Goal: Task Accomplishment & Management: Use online tool/utility

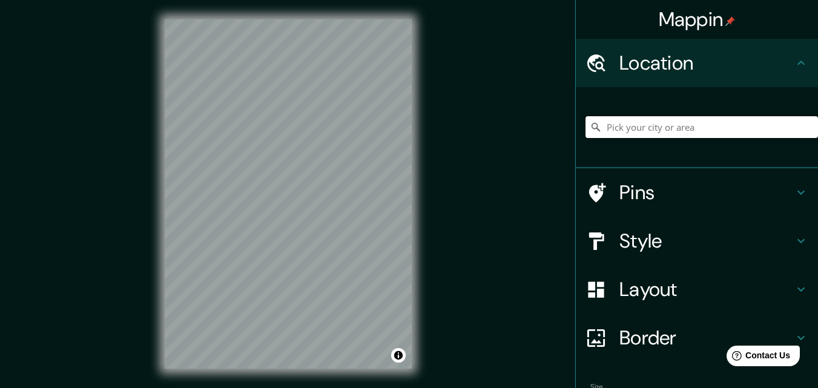
paste input "[GEOGRAPHIC_DATA], [GEOGRAPHIC_DATA][PERSON_NAME], [GEOGRAPHIC_DATA][PERSON_NAM…"
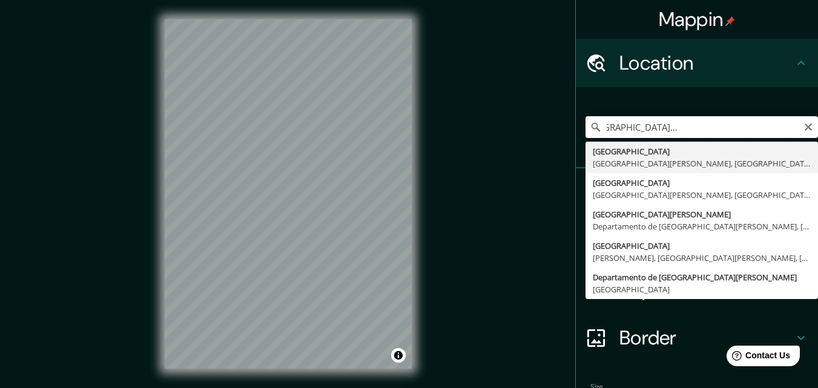
type input "[GEOGRAPHIC_DATA], [GEOGRAPHIC_DATA][PERSON_NAME], [GEOGRAPHIC_DATA][PERSON_NAM…"
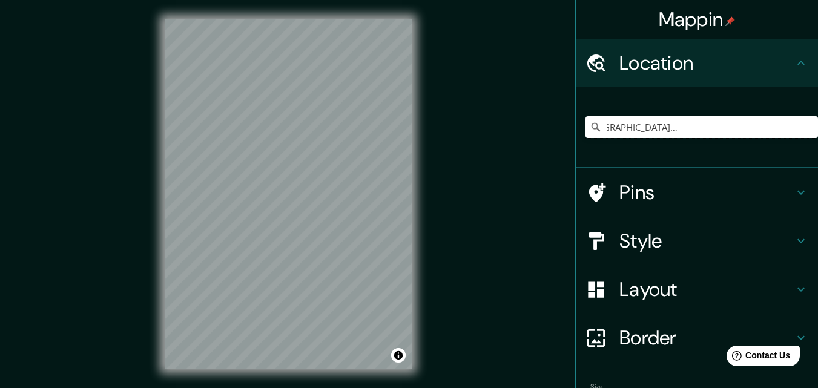
scroll to position [0, 0]
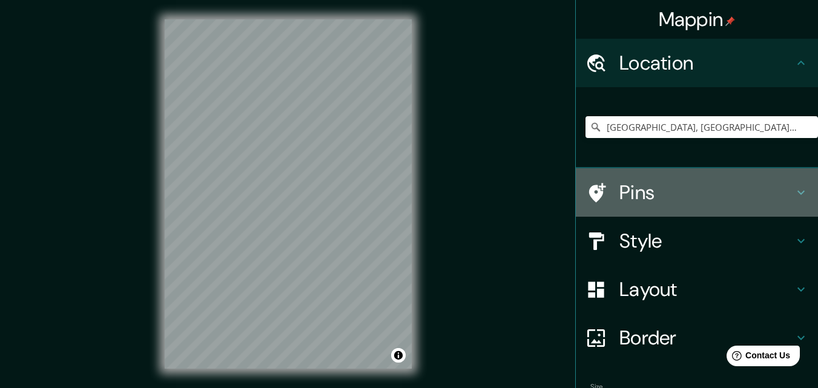
click at [742, 195] on h4 "Pins" at bounding box center [707, 192] width 174 height 24
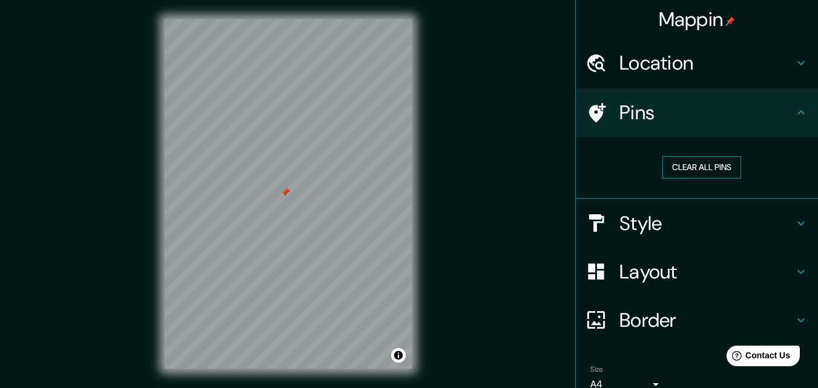
click at [698, 170] on button "Clear all pins" at bounding box center [702, 167] width 79 height 22
click at [677, 228] on h4 "Style" at bounding box center [707, 223] width 174 height 24
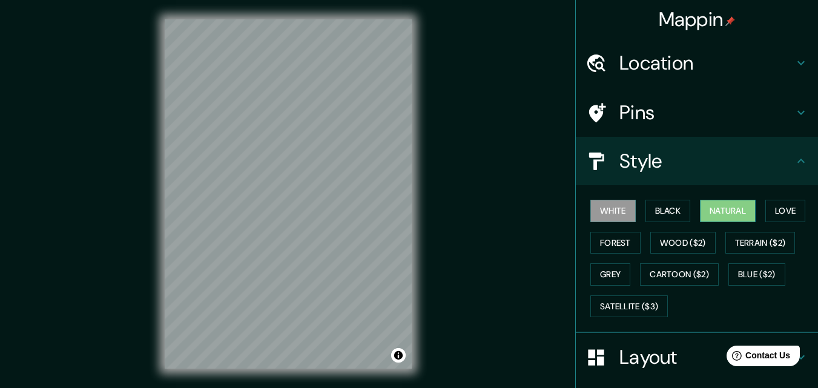
click at [713, 214] on button "Natural" at bounding box center [728, 211] width 56 height 22
click at [617, 205] on button "White" at bounding box center [613, 211] width 45 height 22
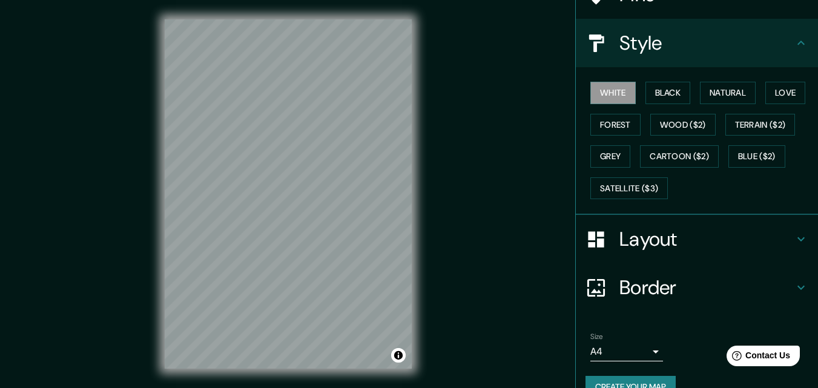
scroll to position [142, 0]
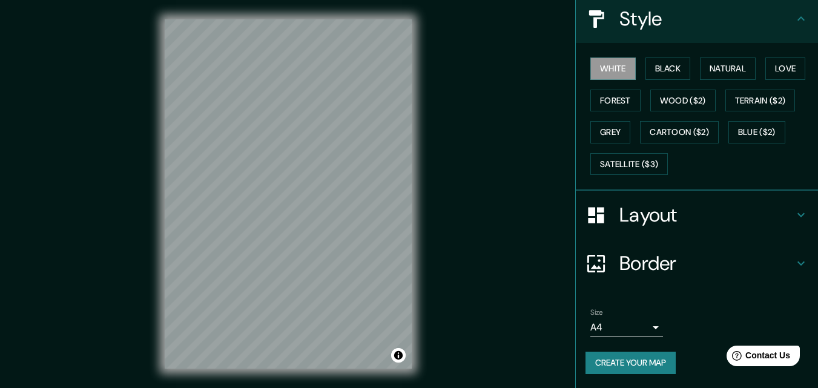
click at [728, 217] on h4 "Layout" at bounding box center [707, 215] width 174 height 24
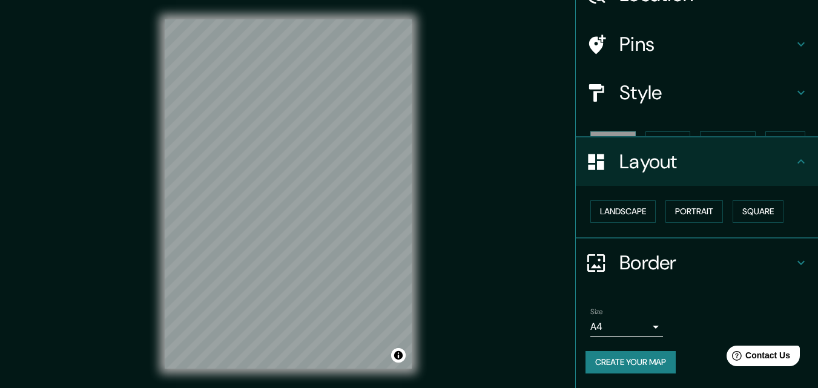
scroll to position [47, 0]
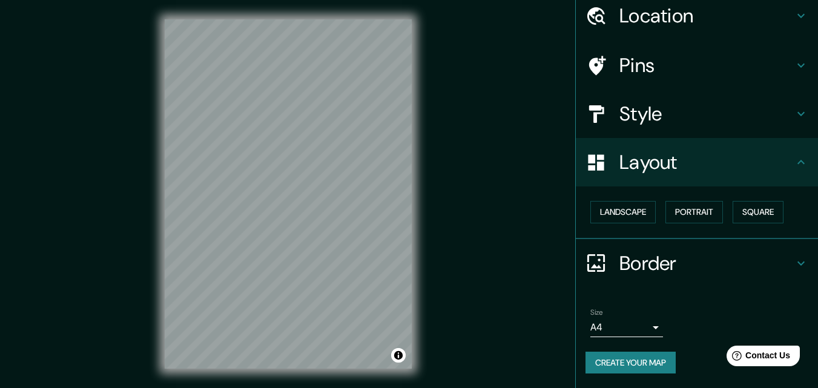
click at [703, 259] on h4 "Border" at bounding box center [707, 263] width 174 height 24
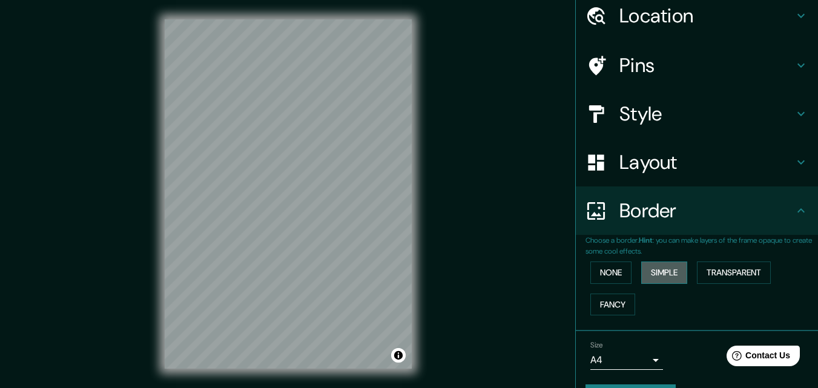
click at [670, 277] on button "Simple" at bounding box center [664, 273] width 46 height 22
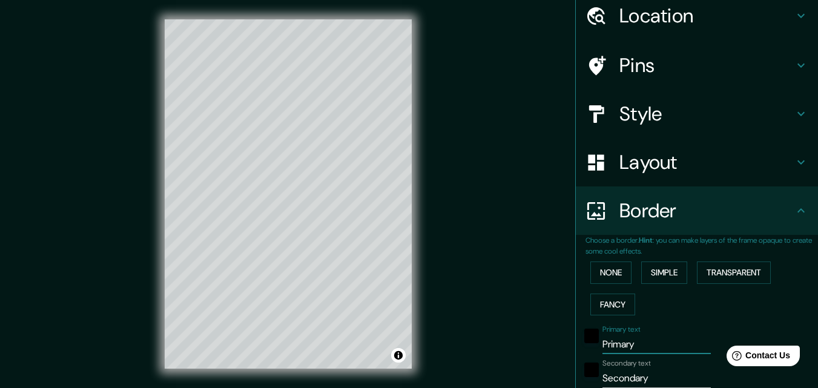
drag, startPoint x: 633, startPoint y: 345, endPoint x: 547, endPoint y: 339, distance: 86.2
click at [547, 339] on div "Mappin Location [GEOGRAPHIC_DATA], [GEOGRAPHIC_DATA][PERSON_NAME], [GEOGRAPHIC_…" at bounding box center [409, 204] width 818 height 408
type input "163"
type input "33"
click at [584, 338] on div "black" at bounding box center [591, 336] width 15 height 15
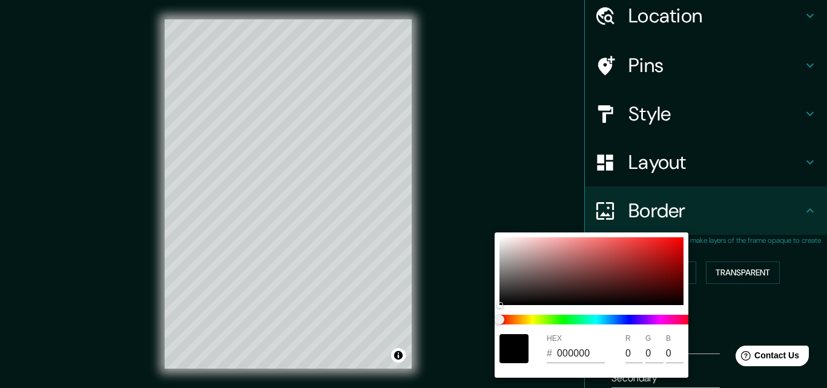
click at [716, 334] on div at bounding box center [413, 194] width 827 height 388
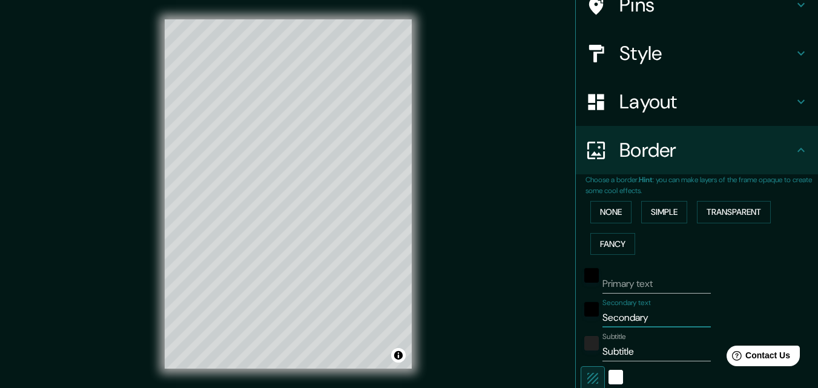
scroll to position [134, 0]
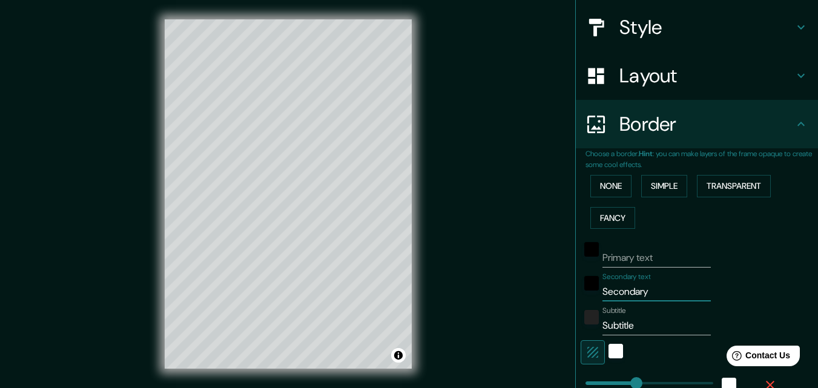
drag, startPoint x: 660, startPoint y: 376, endPoint x: 557, endPoint y: 313, distance: 120.2
click at [556, 313] on div "Mappin Location [GEOGRAPHIC_DATA], [GEOGRAPHIC_DATA][PERSON_NAME], [GEOGRAPHIC_…" at bounding box center [409, 204] width 818 height 408
click at [586, 352] on icon "button" at bounding box center [593, 352] width 15 height 15
type input "163"
type input "33"
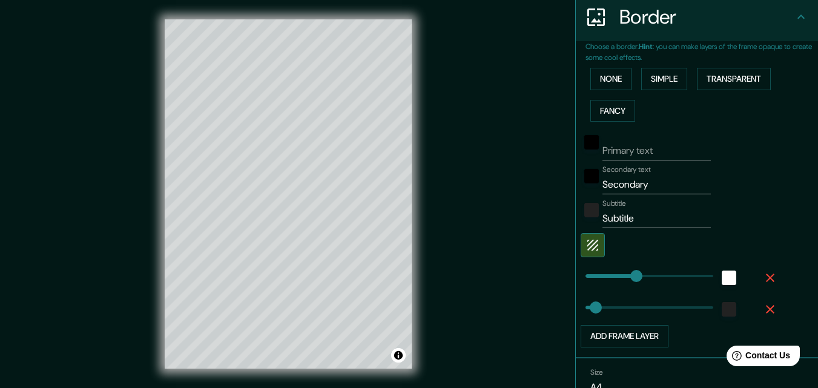
scroll to position [254, 0]
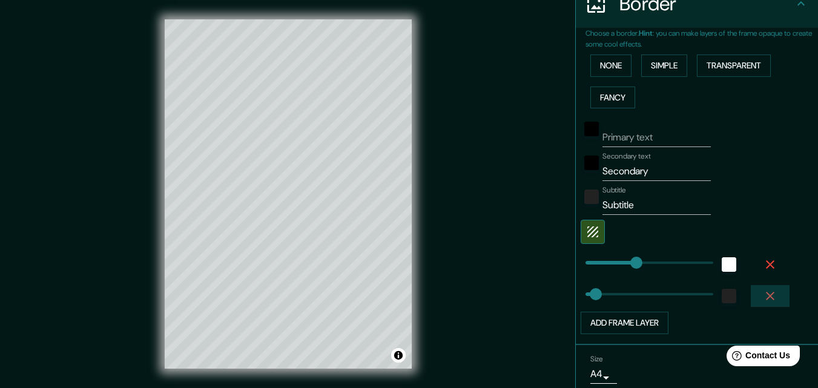
click at [763, 293] on icon "button" at bounding box center [770, 296] width 15 height 15
type input "163"
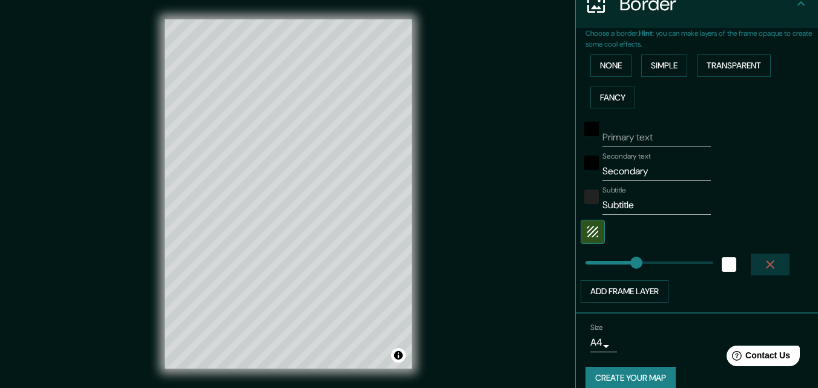
click at [766, 265] on icon "button" at bounding box center [770, 264] width 8 height 8
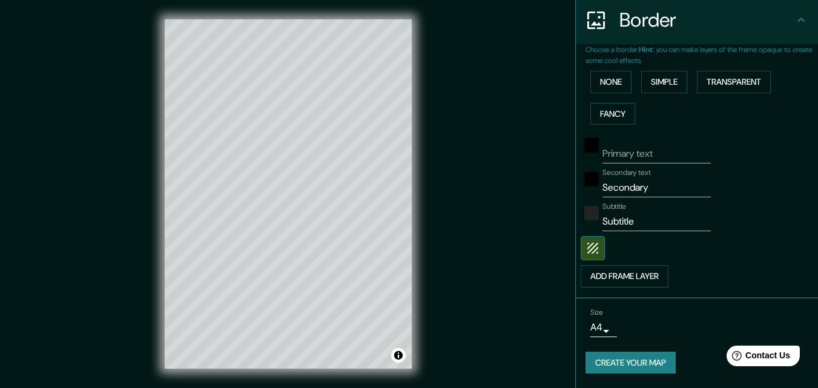
scroll to position [238, 0]
click at [587, 247] on icon "button" at bounding box center [592, 248] width 11 height 11
click at [586, 247] on icon "button" at bounding box center [593, 248] width 15 height 15
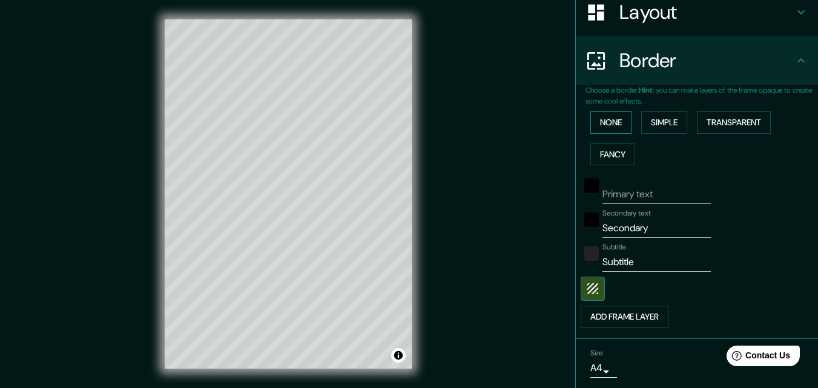
click at [614, 125] on button "None" at bounding box center [611, 122] width 41 height 22
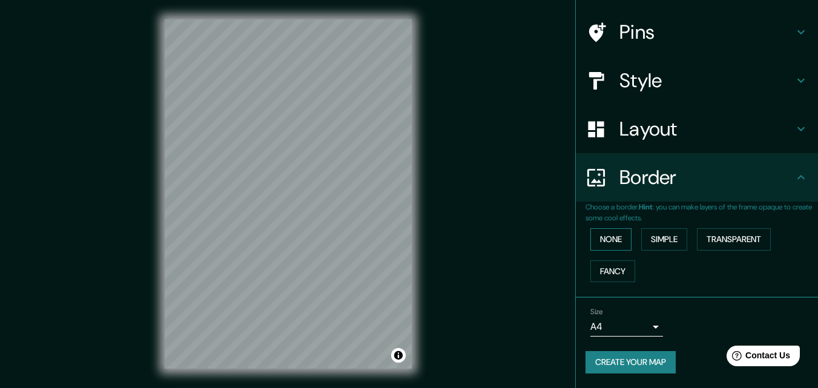
scroll to position [81, 0]
click at [627, 363] on button "Create your map" at bounding box center [631, 362] width 90 height 22
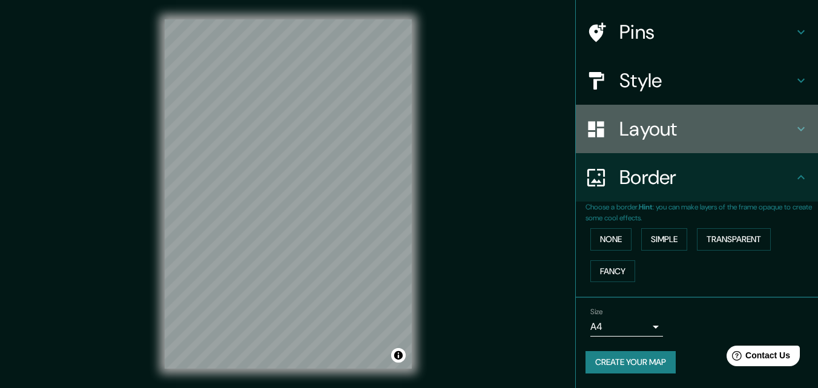
click at [759, 130] on h4 "Layout" at bounding box center [707, 129] width 174 height 24
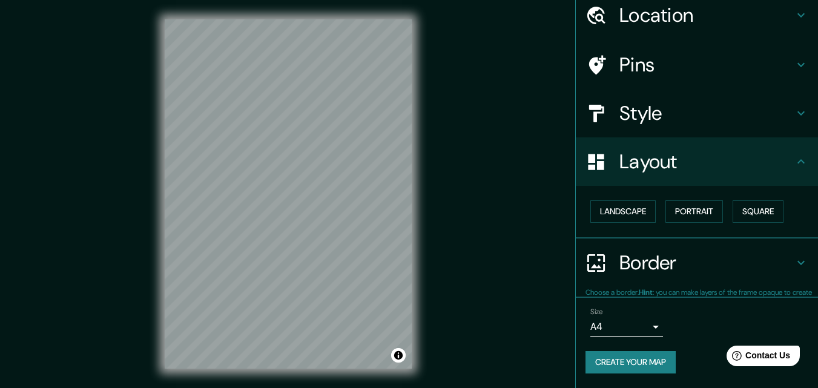
scroll to position [47, 0]
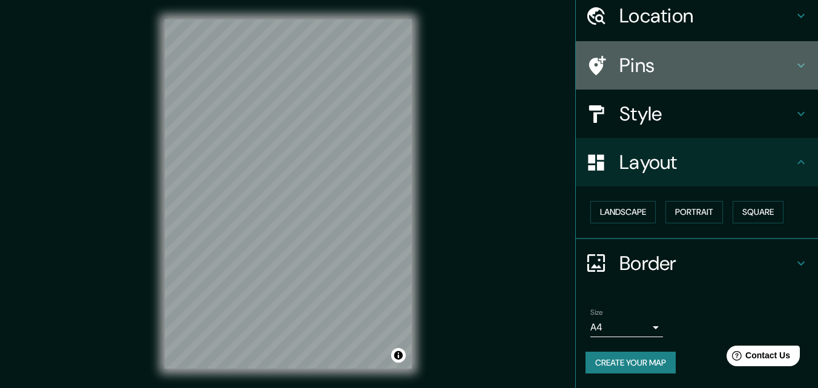
click at [721, 74] on h4 "Pins" at bounding box center [707, 65] width 174 height 24
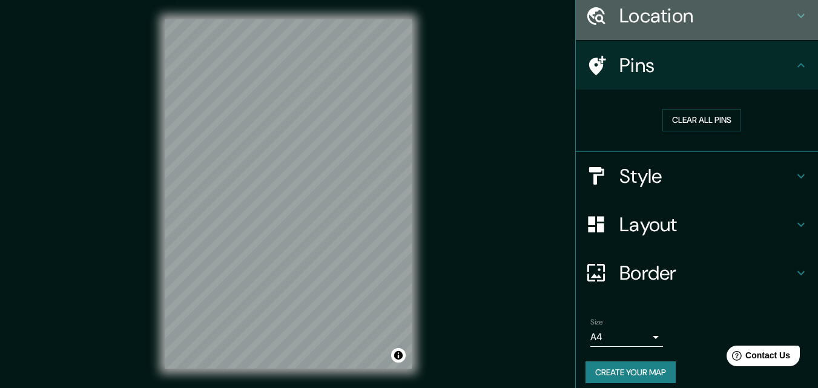
click at [730, 26] on h4 "Location" at bounding box center [707, 16] width 174 height 24
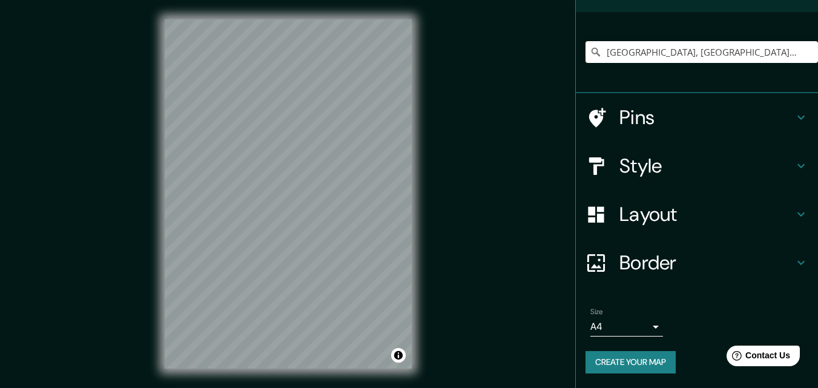
scroll to position [28, 0]
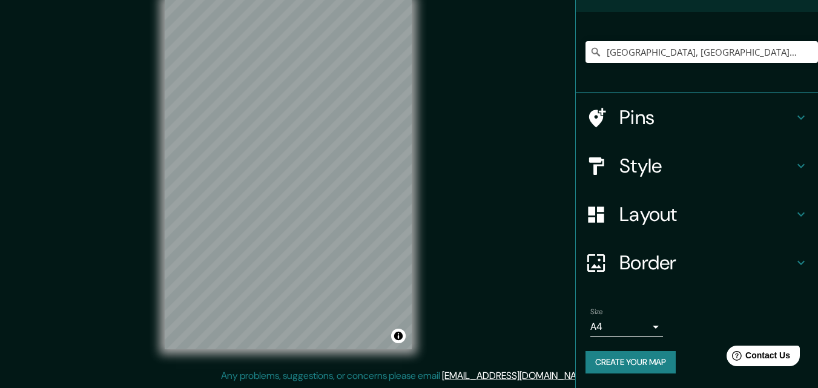
drag, startPoint x: 630, startPoint y: 359, endPoint x: 647, endPoint y: 363, distance: 18.1
click at [647, 363] on button "Create your map" at bounding box center [631, 362] width 90 height 22
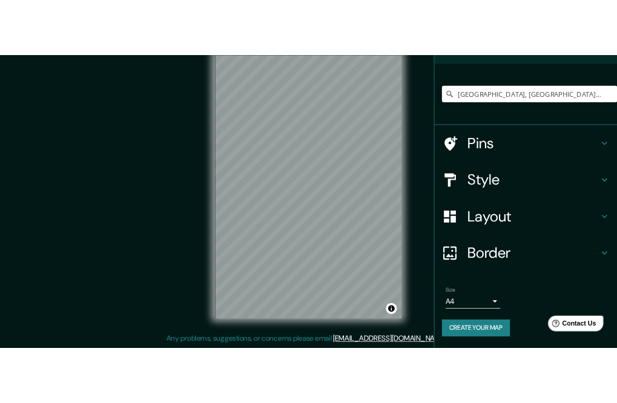
scroll to position [60, 0]
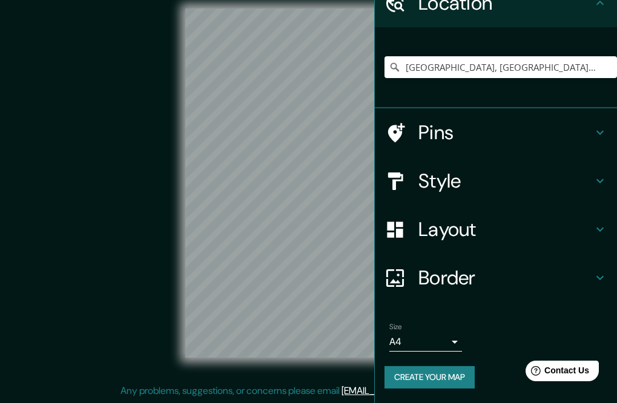
drag, startPoint x: 165, startPoint y: 296, endPoint x: 47, endPoint y: 297, distance: 118.7
click at [47, 297] on div "© Mapbox © OpenStreetMap Improve this map" at bounding box center [308, 183] width 555 height 363
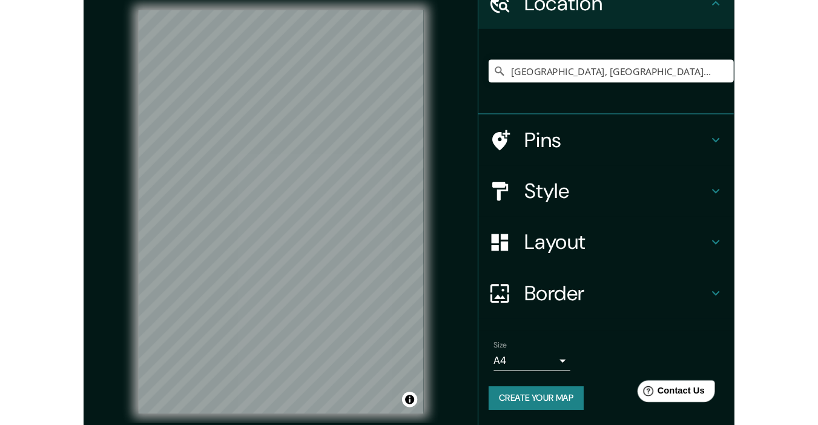
scroll to position [38, 0]
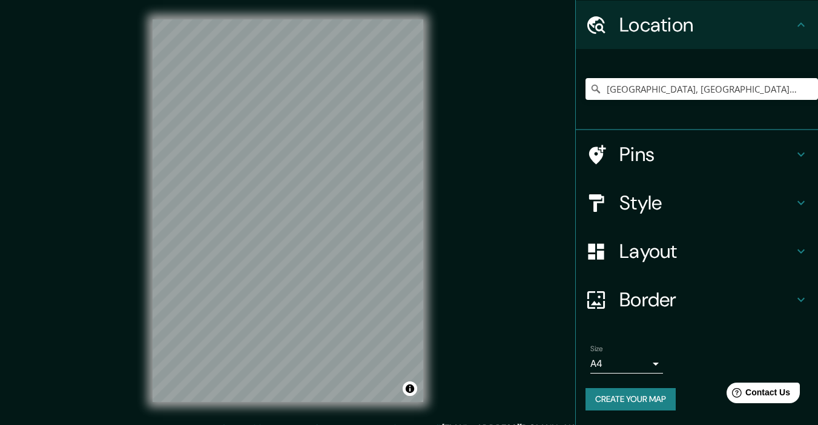
click at [638, 388] on button "Create your map" at bounding box center [631, 399] width 90 height 22
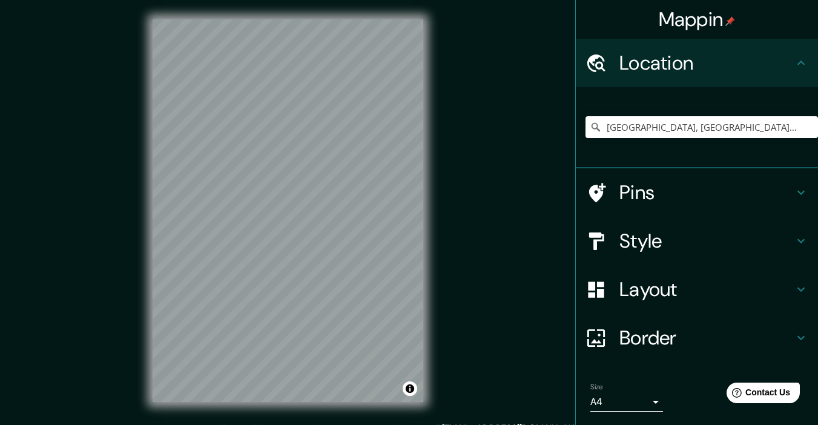
click at [795, 68] on icon at bounding box center [801, 63] width 15 height 15
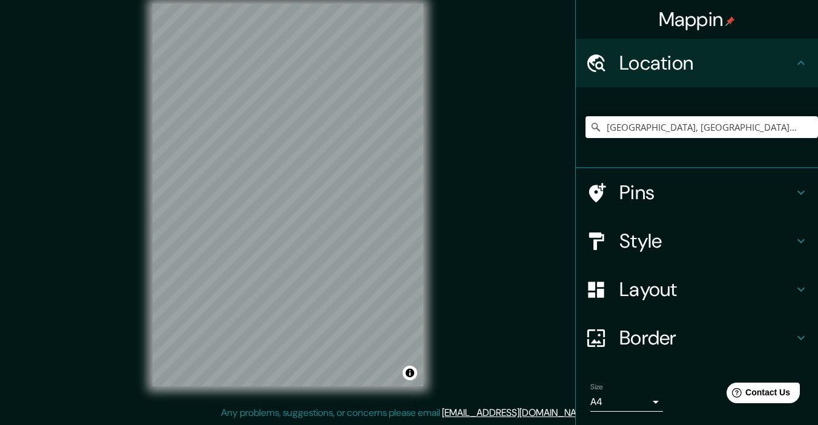
drag, startPoint x: 827, startPoint y: 314, endPoint x: 7, endPoint y: 33, distance: 866.9
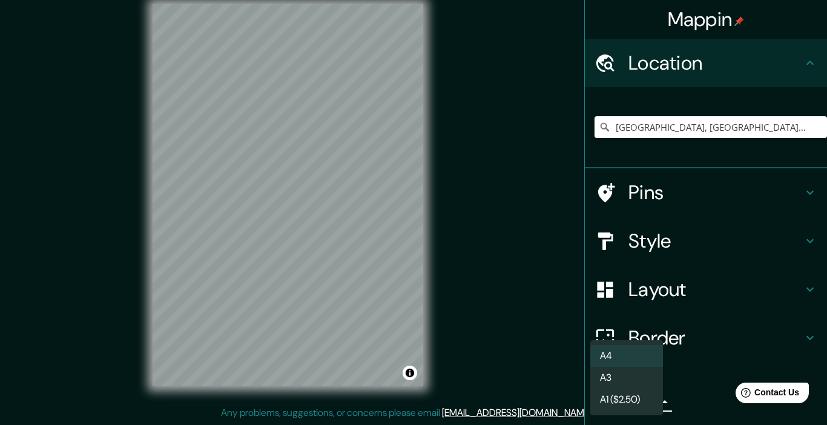
click at [632, 388] on body "Mappin Location [GEOGRAPHIC_DATA], [GEOGRAPHIC_DATA][PERSON_NAME], [GEOGRAPHIC_…" at bounding box center [413, 196] width 827 height 425
click at [620, 371] on li "A3" at bounding box center [627, 378] width 73 height 22
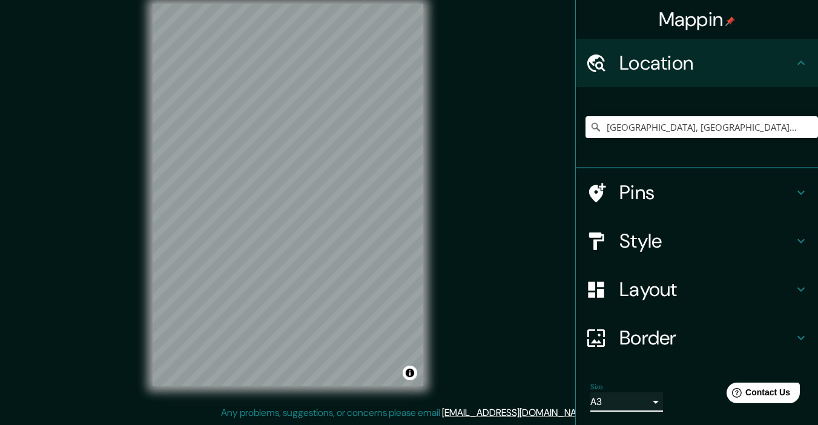
scroll to position [38, 0]
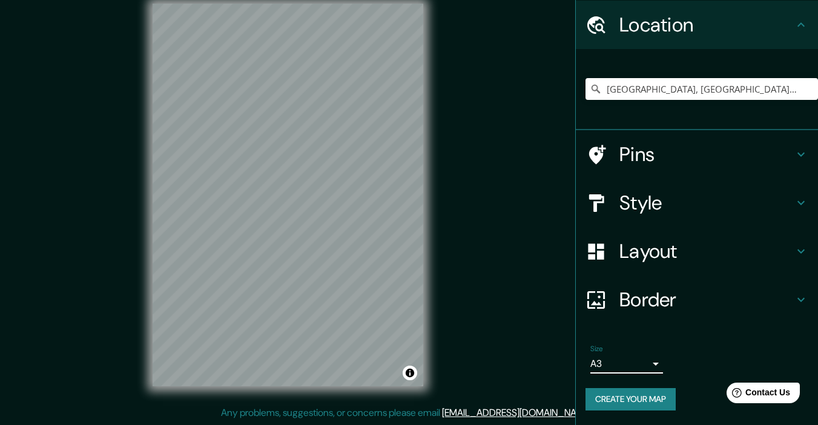
click at [601, 388] on button "Create your map" at bounding box center [631, 399] width 90 height 22
drag, startPoint x: 459, startPoint y: 170, endPoint x: 106, endPoint y: 142, distance: 354.2
click at [106, 142] on div "© Mapbox © OpenStreetMap Improve this map" at bounding box center [288, 195] width 736 height 383
